Goal: Navigation & Orientation: Find specific page/section

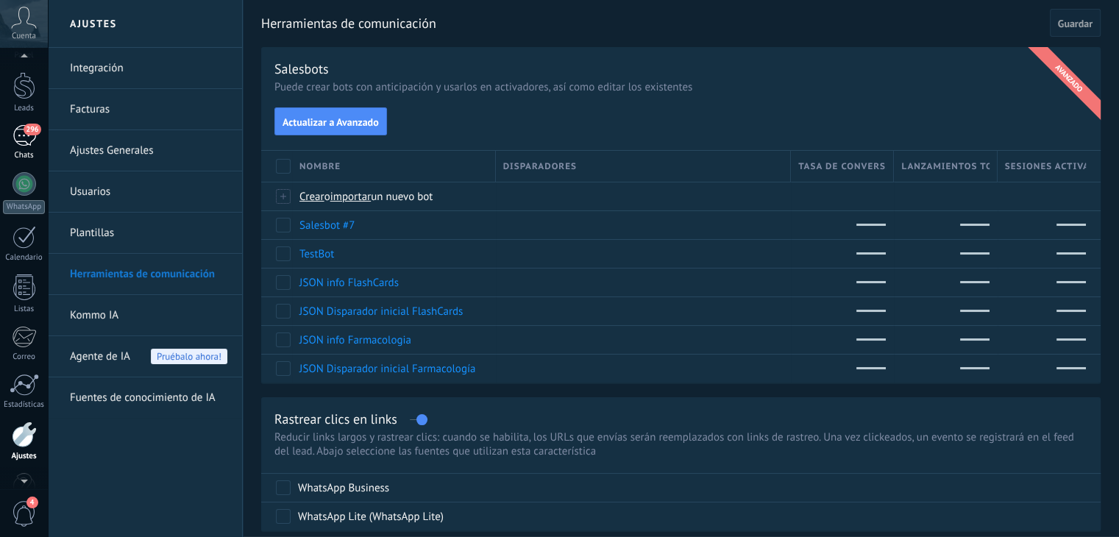
scroll to position [35, 0]
click at [19, 136] on div "296" at bounding box center [25, 137] width 24 height 21
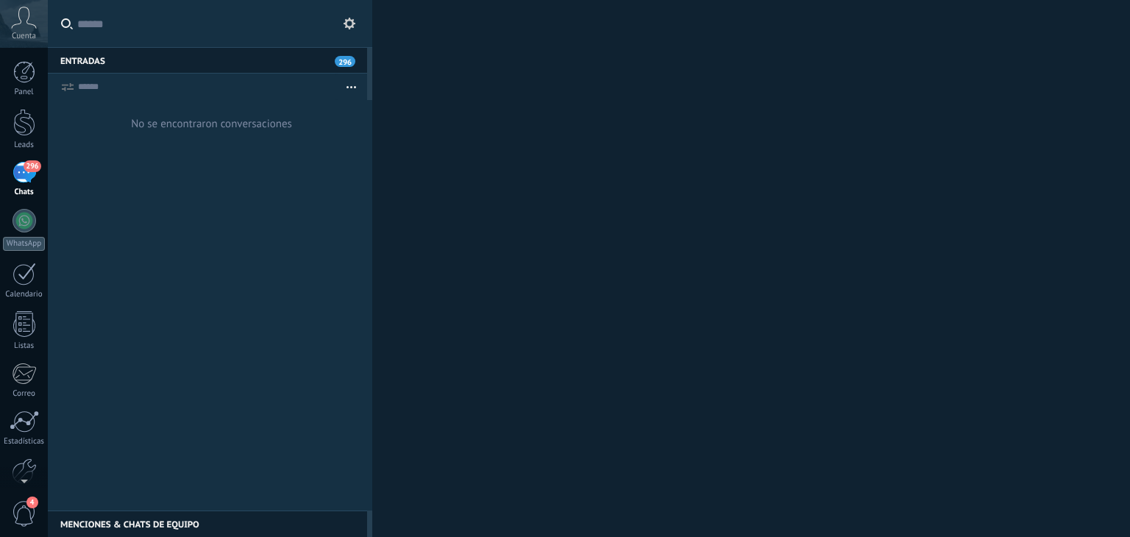
click at [341, 24] on button at bounding box center [350, 24] width 18 height 18
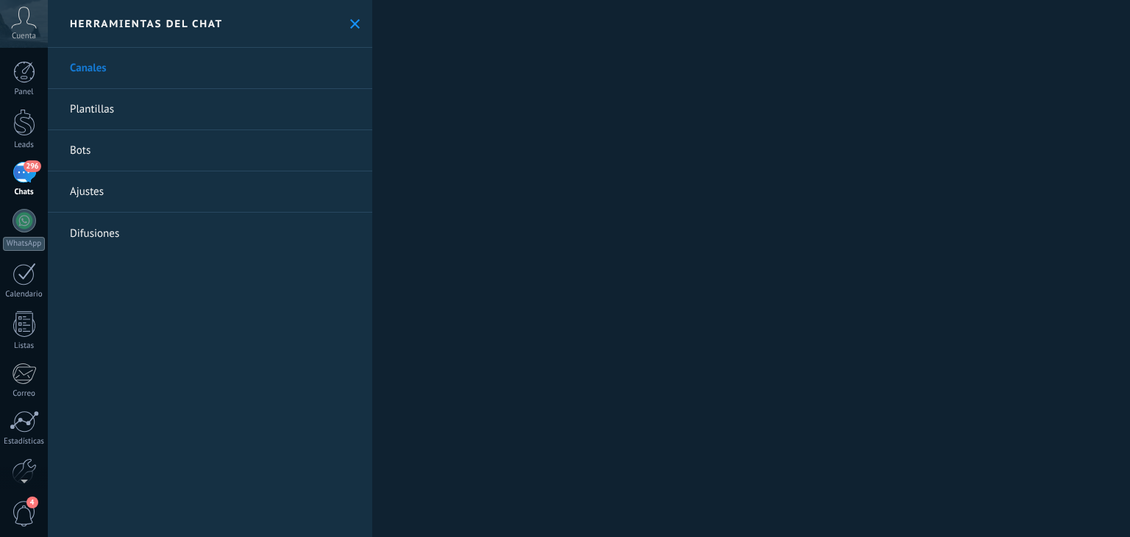
click at [341, 24] on div "Herramientas del chat" at bounding box center [210, 24] width 324 height 48
click at [350, 19] on icon at bounding box center [355, 24] width 10 height 10
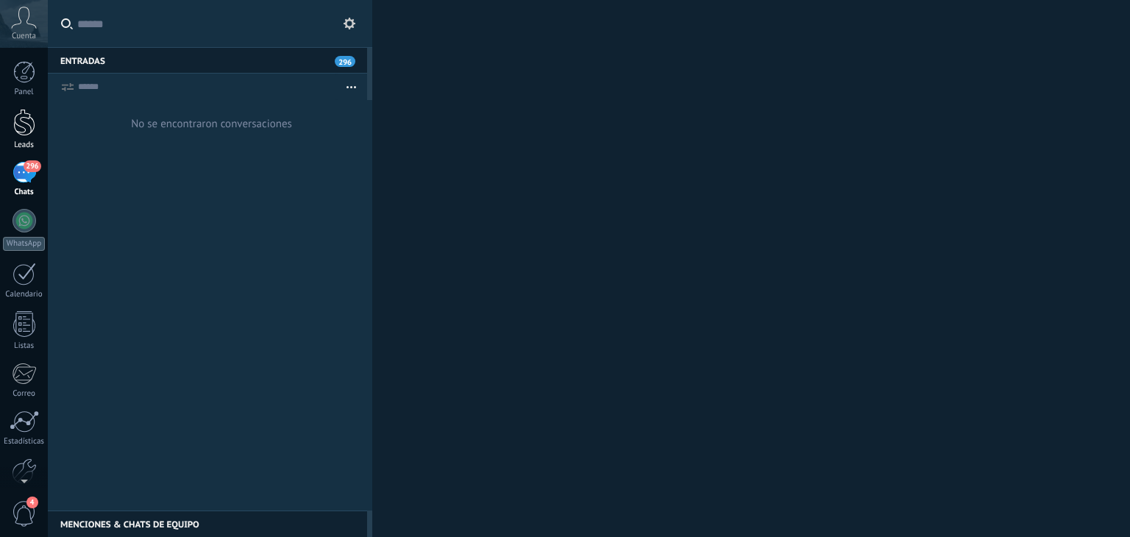
click at [26, 127] on div at bounding box center [24, 122] width 22 height 27
click at [352, 24] on icon at bounding box center [350, 24] width 12 height 12
click at [25, 128] on div at bounding box center [24, 122] width 22 height 27
